Goal: Find specific page/section: Find specific page/section

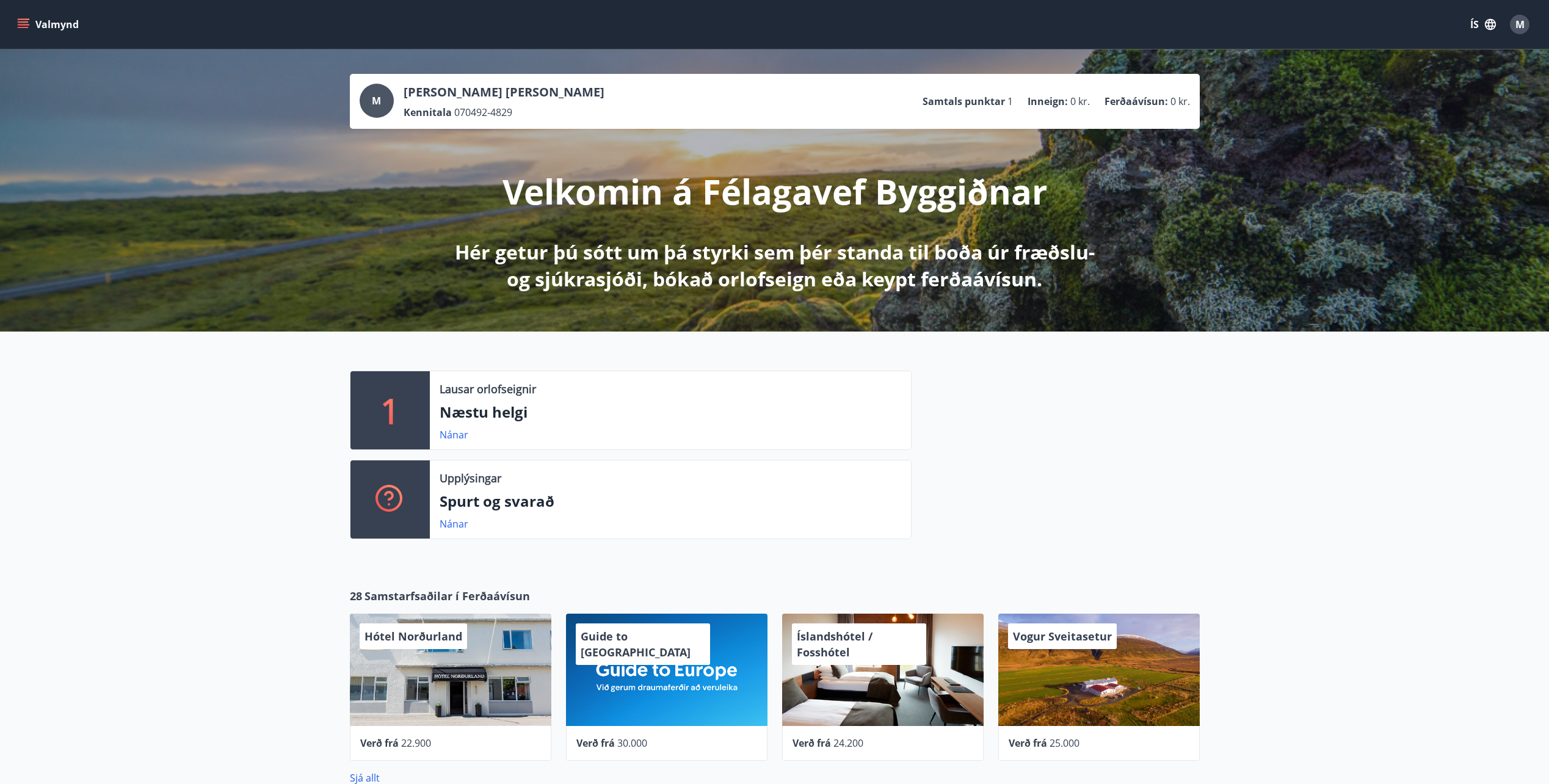
click at [24, 24] on icon "menu" at bounding box center [23, 24] width 12 height 12
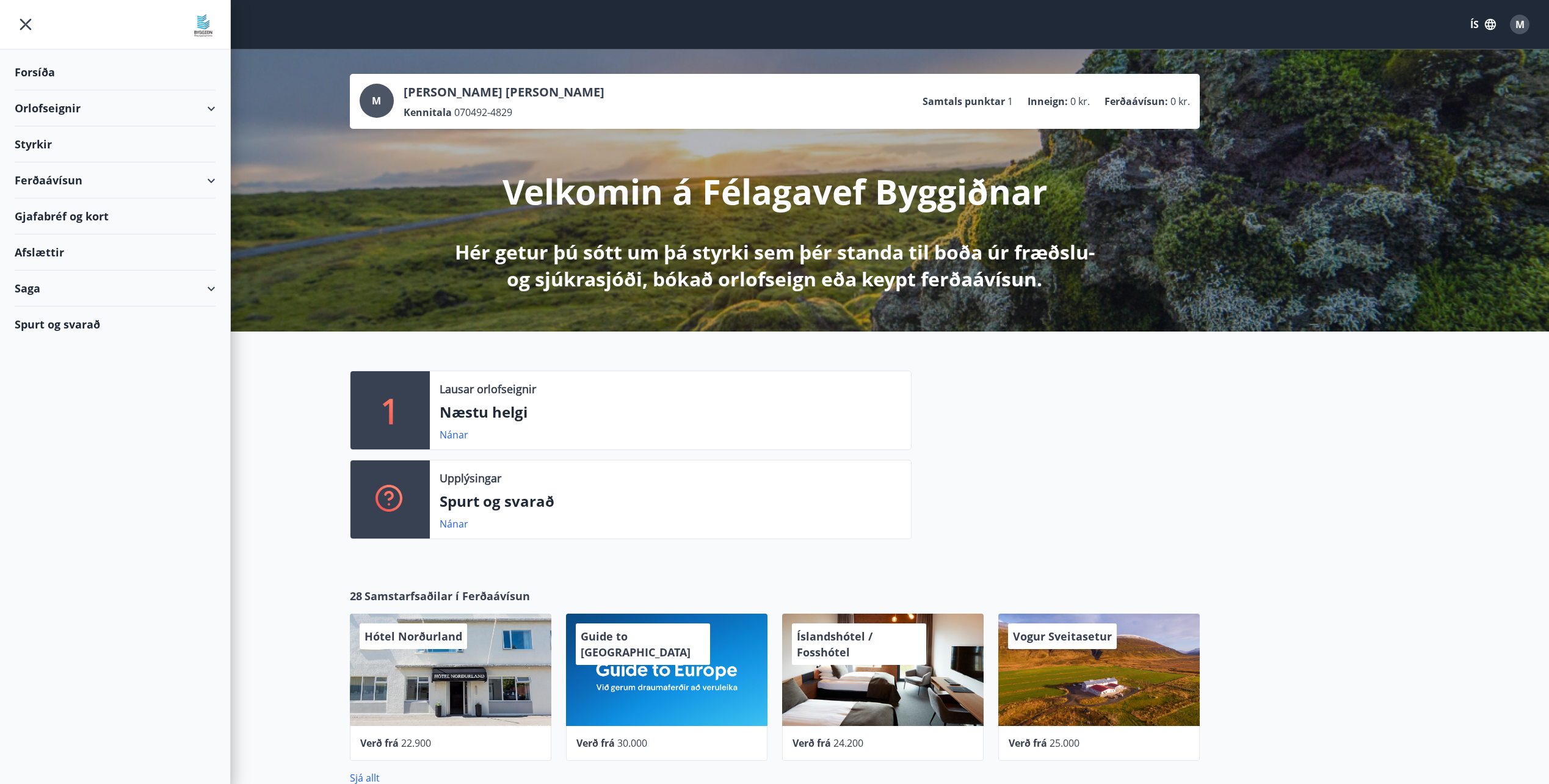
drag, startPoint x: 1229, startPoint y: 460, endPoint x: 1157, endPoint y: 424, distance: 80.5
click at [1228, 461] on div "1 Lausar orlofseignir Næstu helgi Nánar Upplýsingar Spurt og svarað Nánar" at bounding box center [774, 450] width 1549 height 237
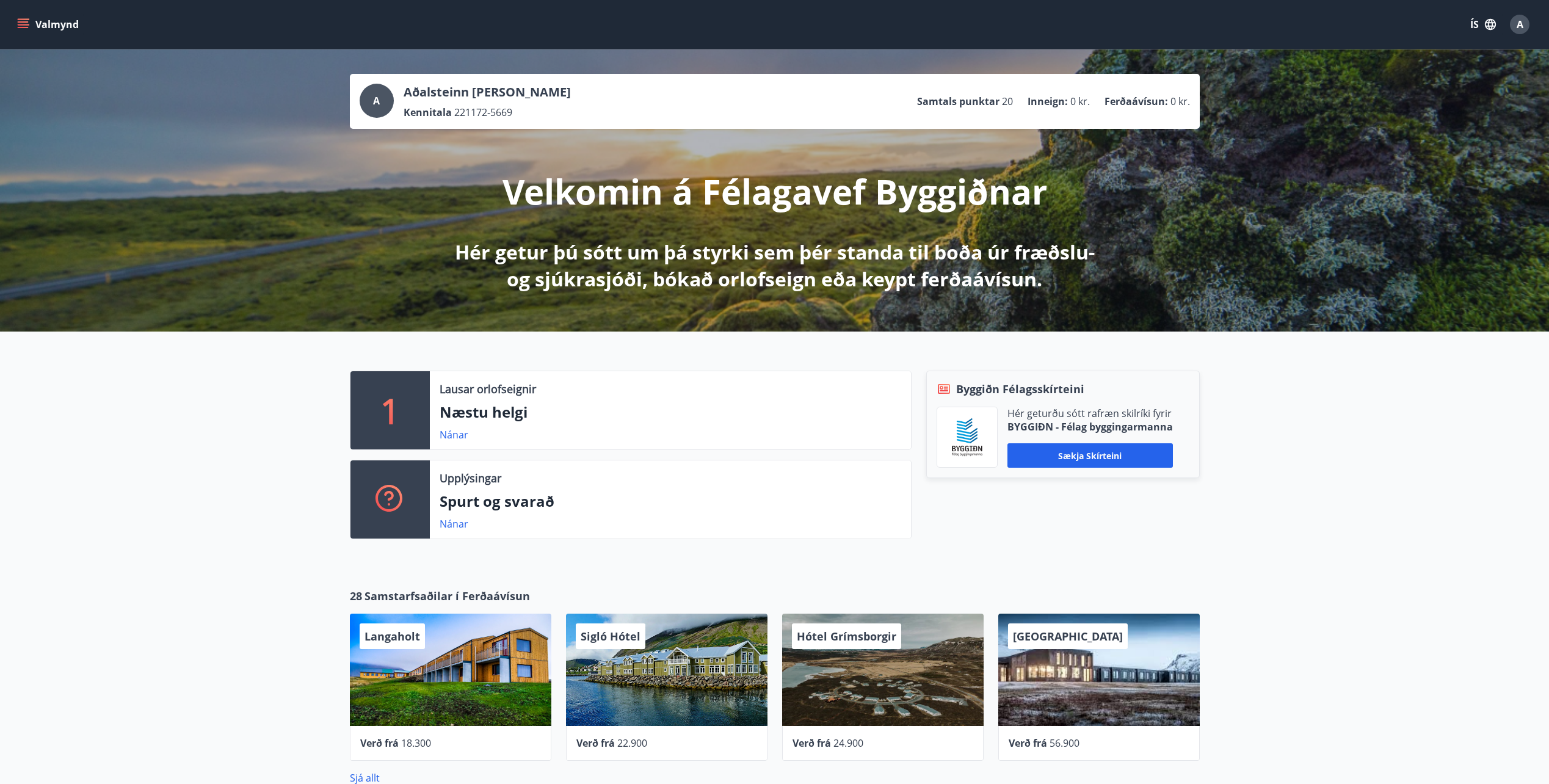
click at [23, 26] on icon "menu" at bounding box center [23, 24] width 12 height 12
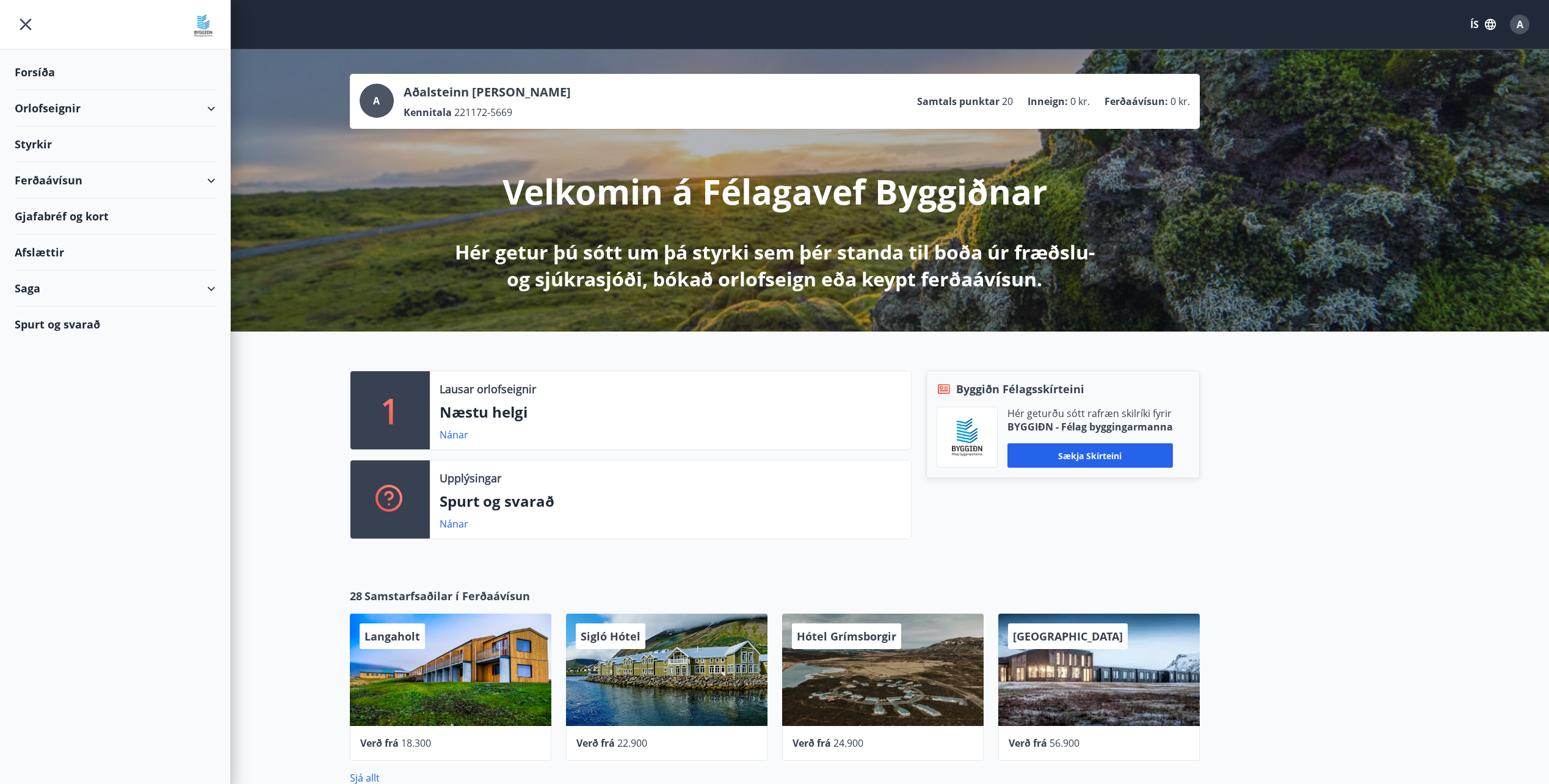
click at [370, 249] on div "A Aðalsteinn Úlfar Úlfarsson Kennitala 221172-5669 Samtals punktar 20 Inneign :…" at bounding box center [774, 190] width 1549 height 282
